Goal: Task Accomplishment & Management: Use online tool/utility

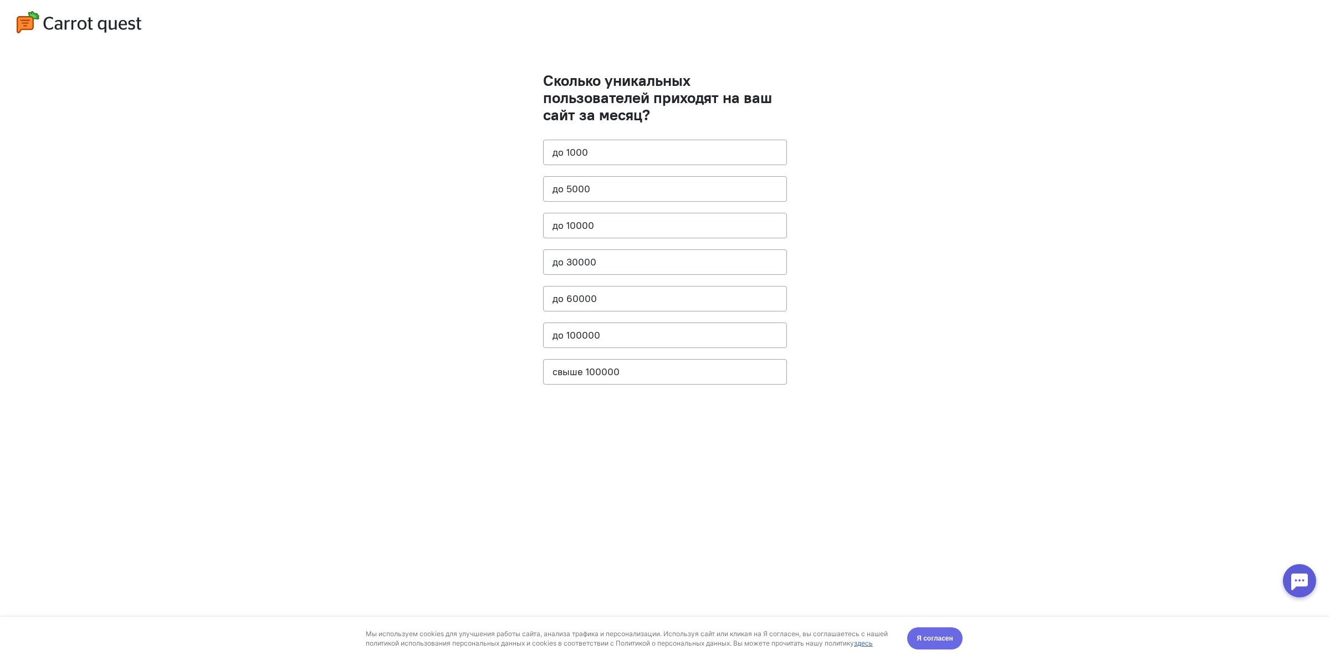
click at [937, 644] on button "Я согласен" at bounding box center [934, 638] width 55 height 22
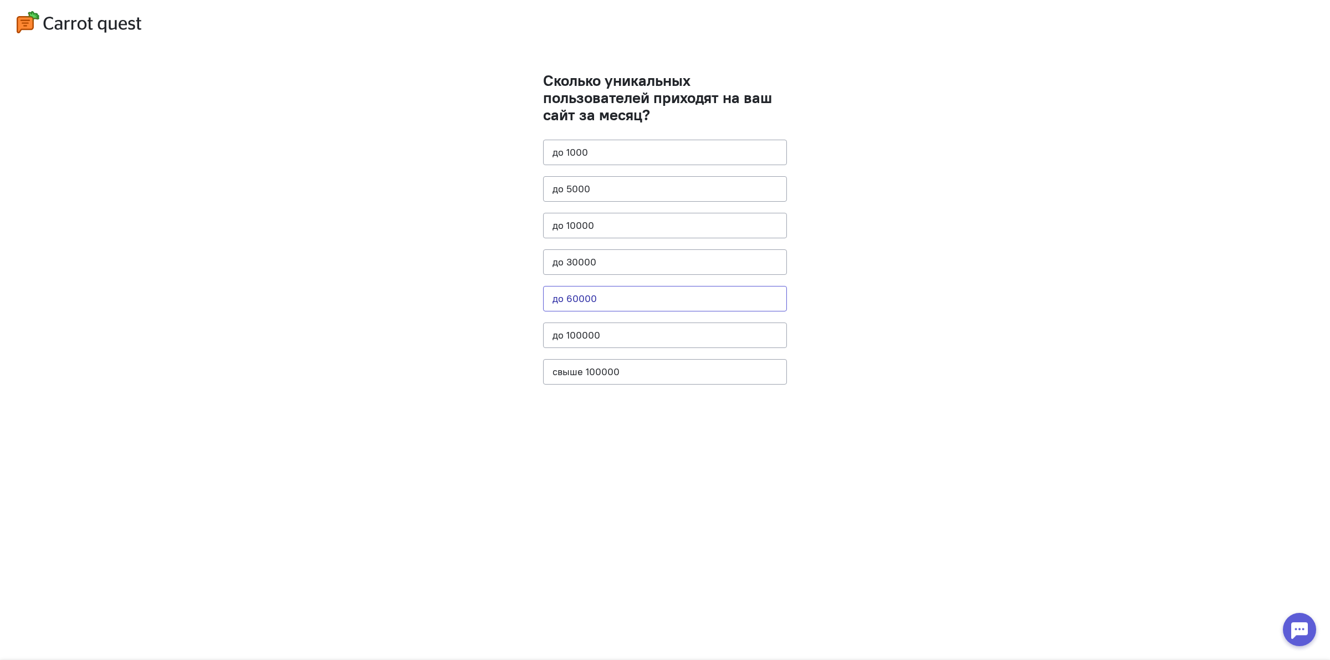
click at [688, 300] on button "до 60000" at bounding box center [665, 298] width 244 height 25
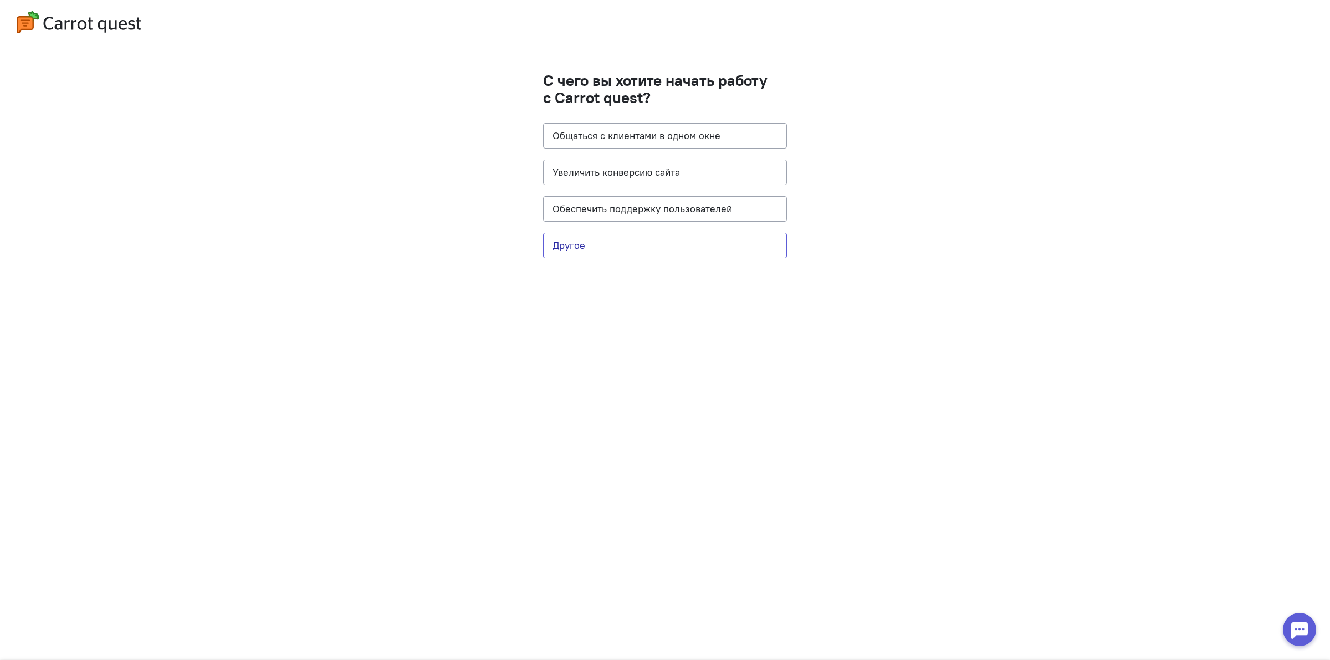
click at [683, 244] on button "Другое" at bounding box center [665, 245] width 244 height 25
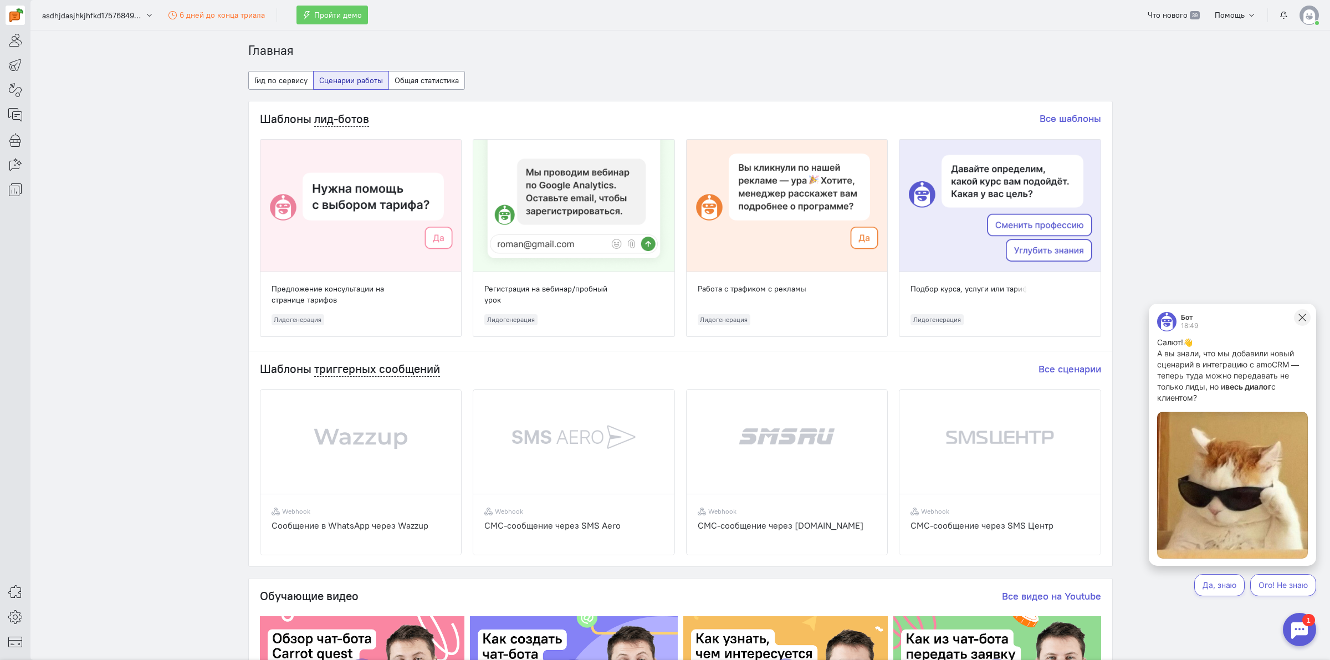
click at [1302, 319] on icon at bounding box center [1302, 318] width 10 height 10
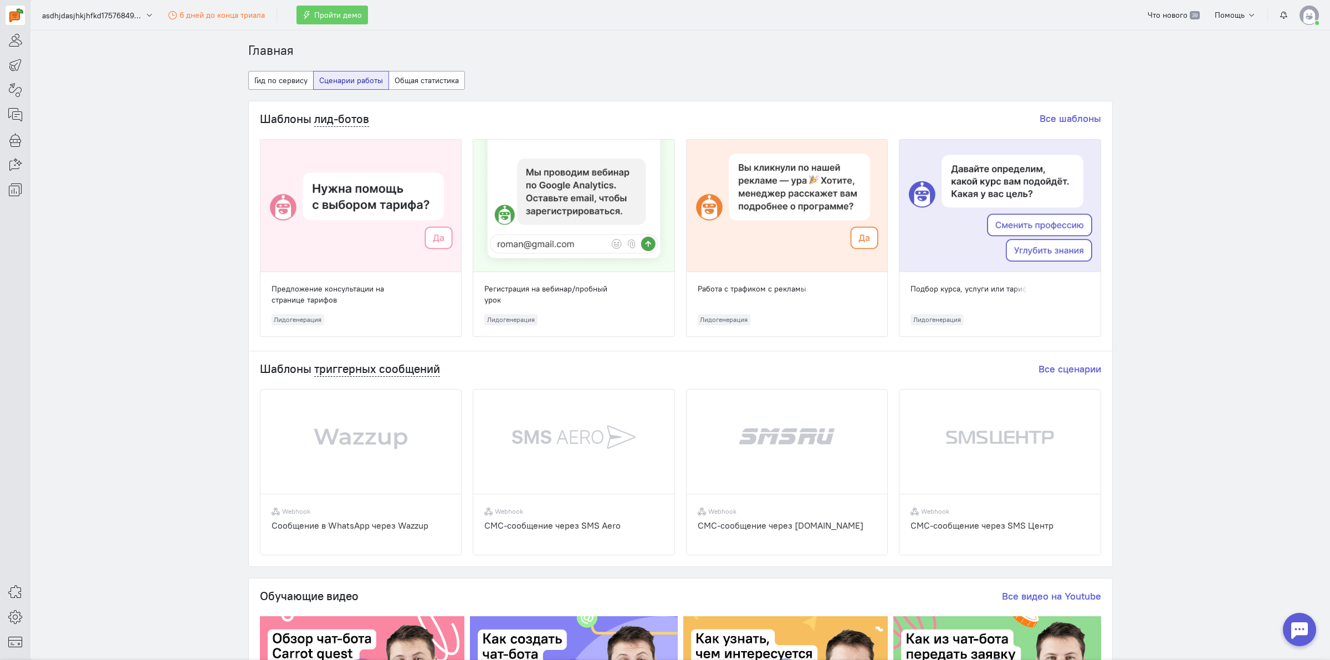
click at [1140, 388] on section "Главная Гид по сервису Сценарии работы Общая статистика Шаблоны лид-ботов Все ш…" at bounding box center [679, 344] width 1299 height 629
